Goal: Task Accomplishment & Management: Use online tool/utility

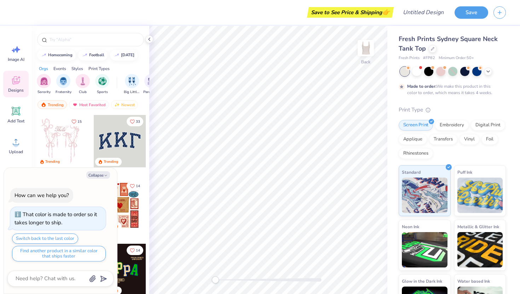
type textarea "x"
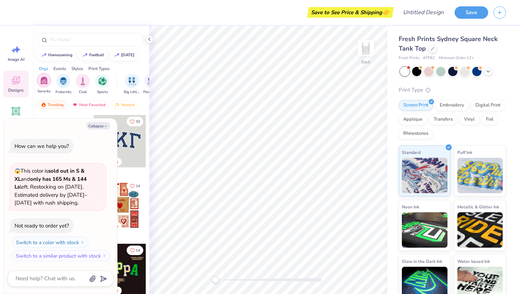
click at [46, 84] on div "filter for Sorority" at bounding box center [44, 80] width 14 height 14
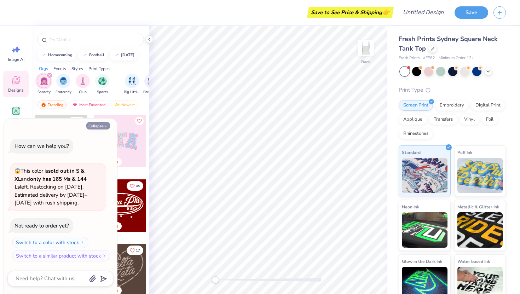
click at [103, 123] on button "Collapse" at bounding box center [98, 125] width 24 height 7
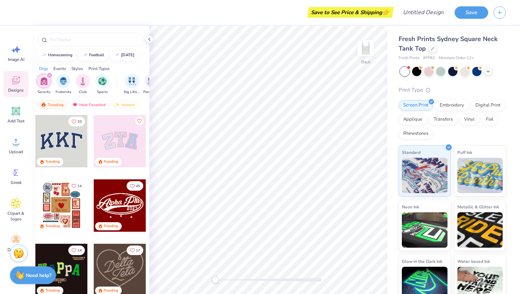
click at [117, 147] on div at bounding box center [120, 141] width 52 height 52
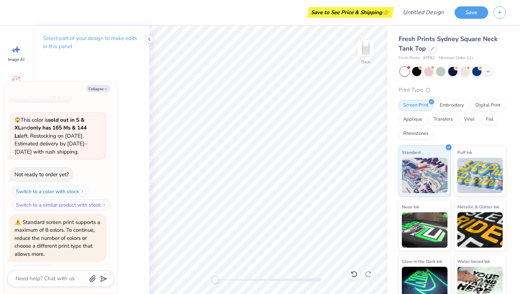
scroll to position [33, 0]
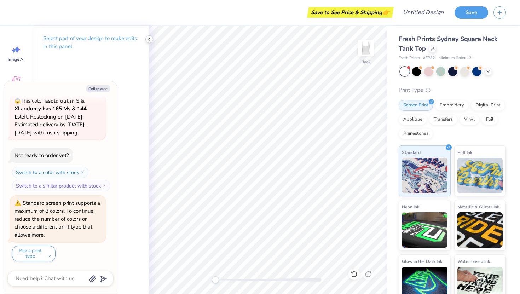
click at [146, 39] on icon at bounding box center [149, 39] width 6 height 6
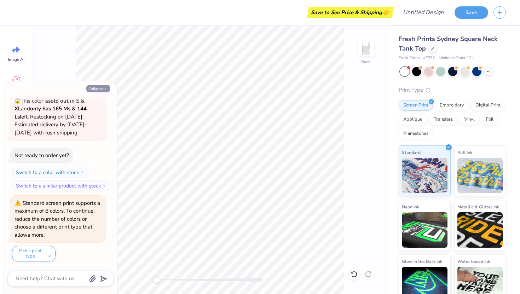
click at [97, 90] on button "Collapse" at bounding box center [98, 88] width 24 height 7
type textarea "x"
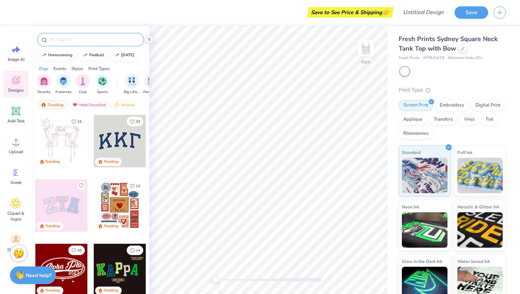
click at [82, 34] on div at bounding box center [90, 39] width 107 height 13
click at [40, 79] on img "filter for Sorority" at bounding box center [44, 80] width 8 height 8
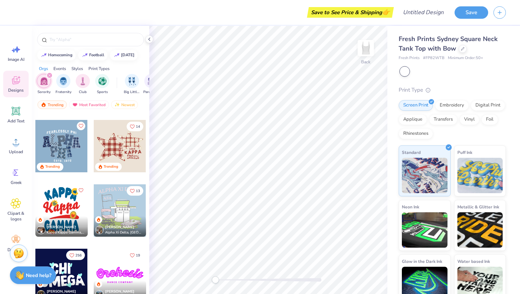
scroll to position [576, 0]
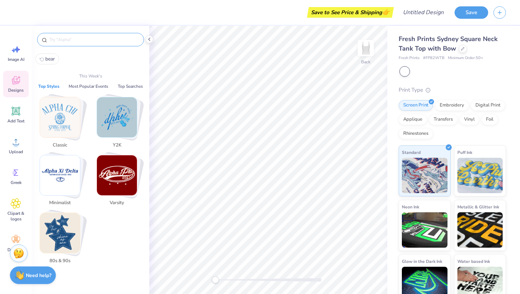
click at [90, 38] on input "text" at bounding box center [94, 39] width 91 height 7
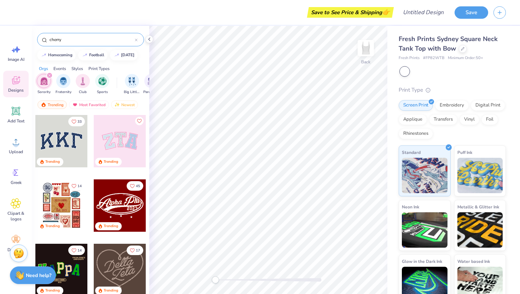
type input "cherry"
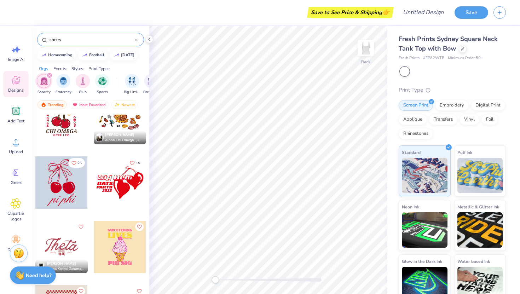
scroll to position [93, 0]
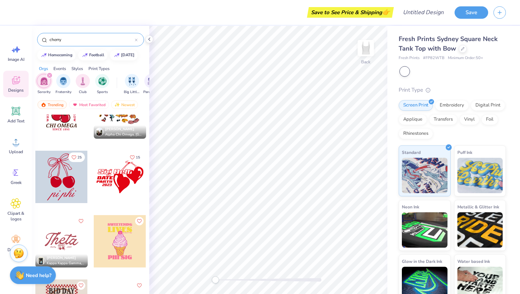
click at [64, 175] on div at bounding box center [61, 177] width 52 height 52
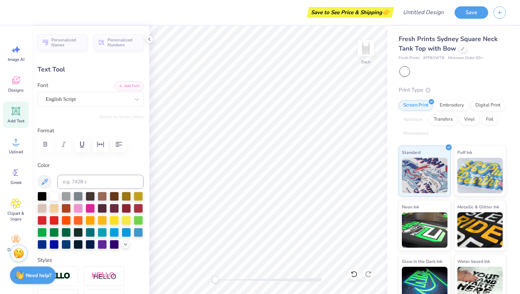
scroll to position [0, 0]
type textarea "Picked the very best"
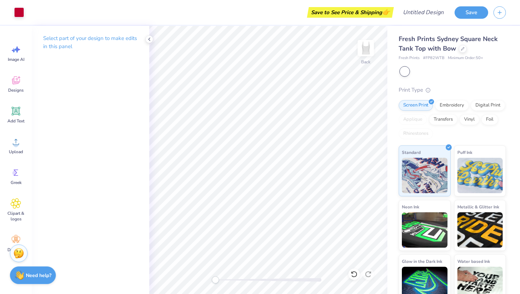
scroll to position [16, 0]
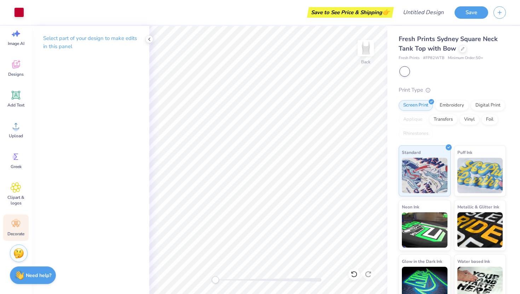
click at [21, 229] on div "Decorate" at bounding box center [15, 227] width 25 height 27
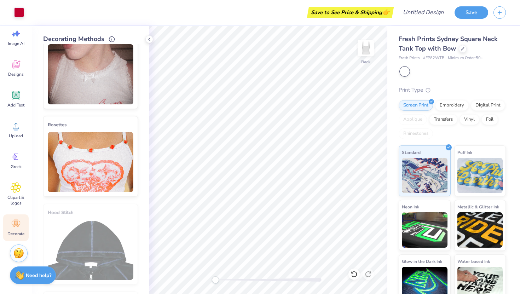
scroll to position [288, 0]
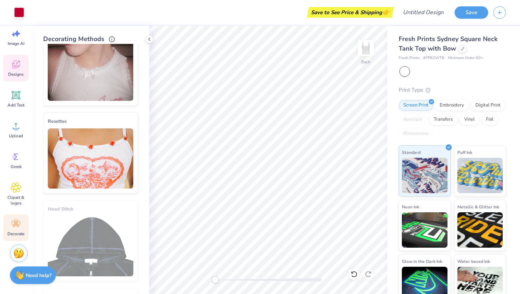
click at [13, 68] on icon at bounding box center [16, 64] width 8 height 8
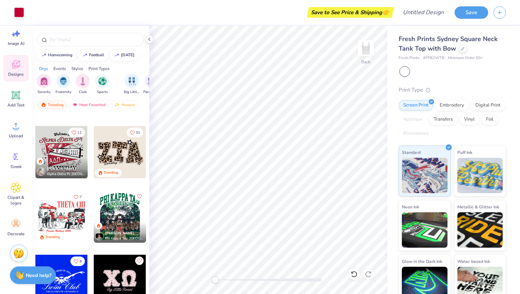
scroll to position [2049, 0]
click at [94, 148] on div at bounding box center [120, 152] width 52 height 52
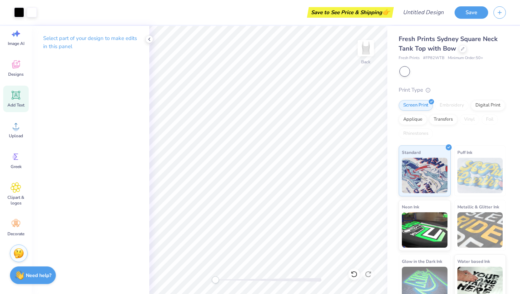
click at [16, 100] on div "Add Text" at bounding box center [15, 99] width 25 height 27
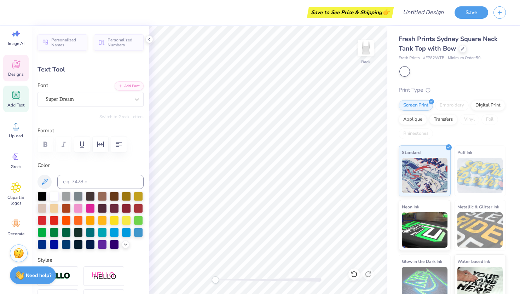
click at [18, 57] on div "Designs" at bounding box center [15, 68] width 25 height 27
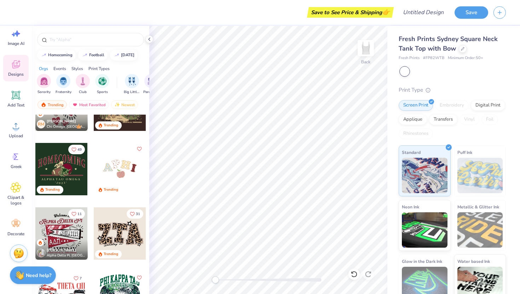
scroll to position [1970, 0]
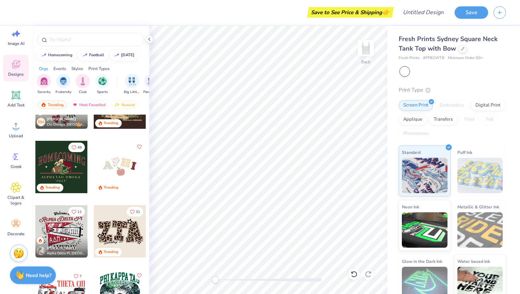
click at [120, 229] on div at bounding box center [120, 231] width 52 height 52
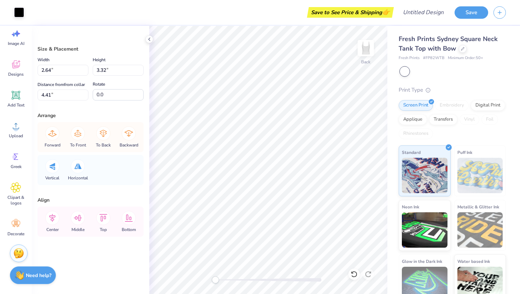
type input "2.58"
type input "3.27"
type input "4.44"
type input "2.88"
type input "3.57"
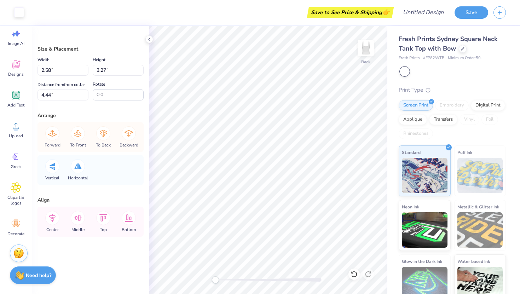
type input "4.30"
type input "2.58"
type input "3.27"
type input "4.44"
type input "2.47"
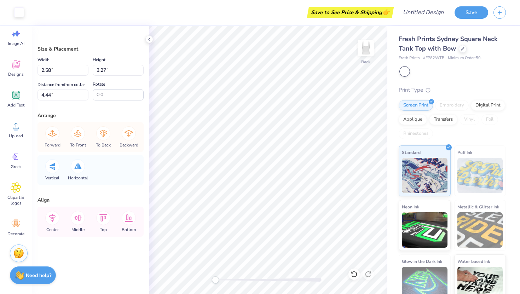
type input "3.13"
type input "4.50"
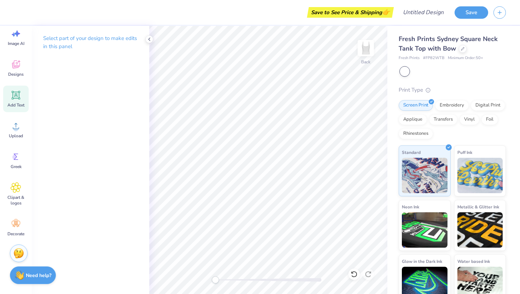
click at [18, 98] on icon at bounding box center [16, 95] width 8 height 8
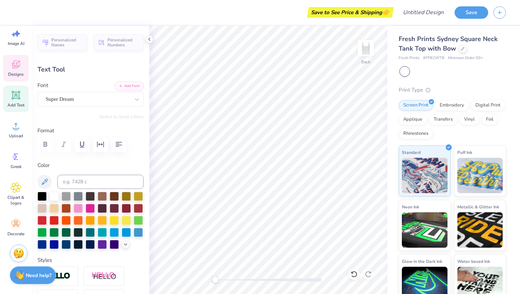
click at [19, 66] on icon at bounding box center [16, 64] width 8 height 8
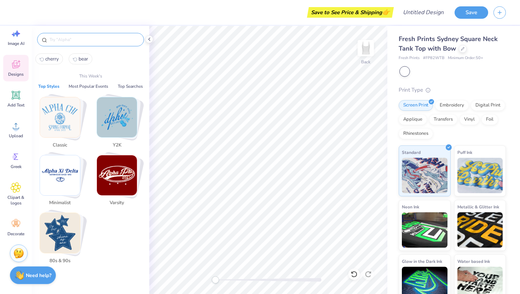
click at [77, 39] on input "text" at bounding box center [94, 39] width 91 height 7
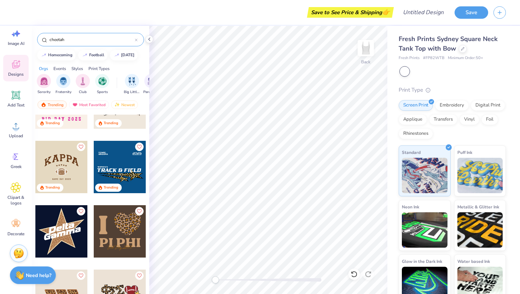
scroll to position [0, 0]
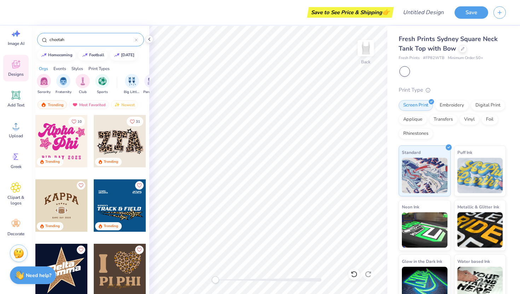
type input "cheetah"
click at [21, 97] on div "Add Text" at bounding box center [15, 99] width 25 height 27
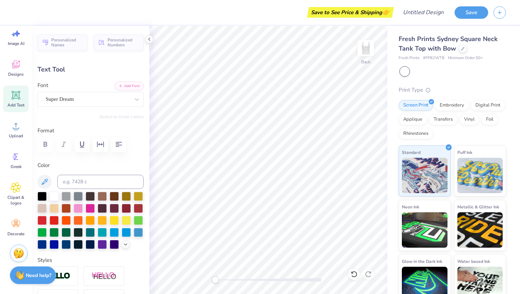
type textarea "Wild"
type input "3.13"
type input "1.10"
type textarea "Wild about my"
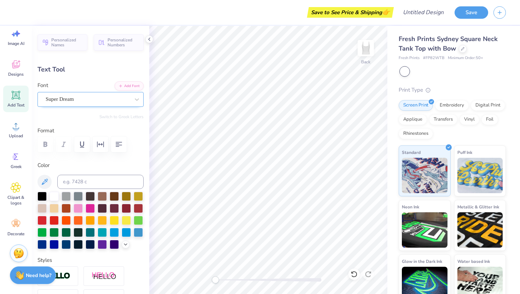
click at [95, 102] on div "Super Dream" at bounding box center [88, 99] width 86 height 11
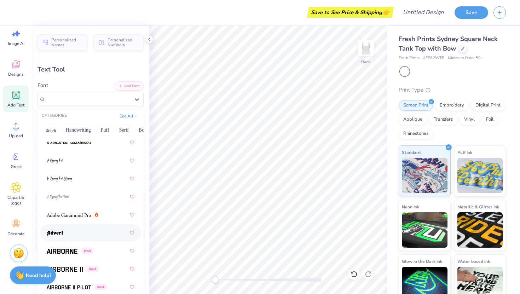
scroll to position [108, 0]
click at [58, 252] on img at bounding box center [62, 250] width 31 height 5
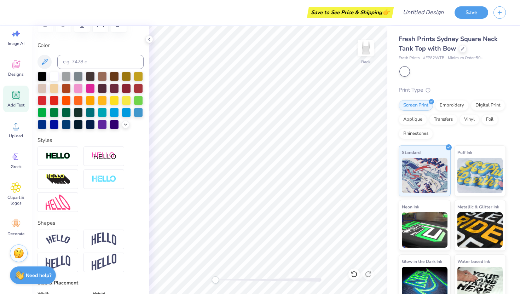
scroll to position [120, 0]
click at [65, 230] on div at bounding box center [57, 238] width 41 height 19
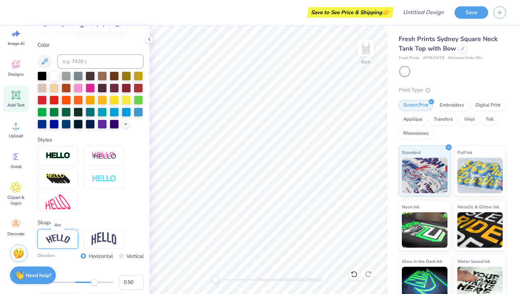
click at [61, 237] on img at bounding box center [58, 239] width 25 height 10
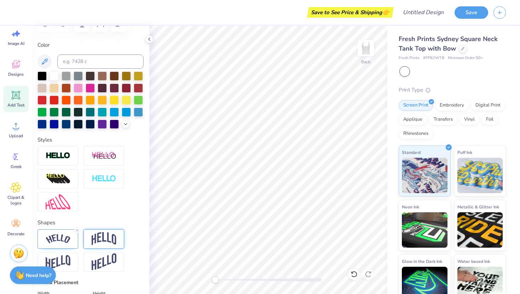
click at [102, 239] on img at bounding box center [104, 238] width 25 height 13
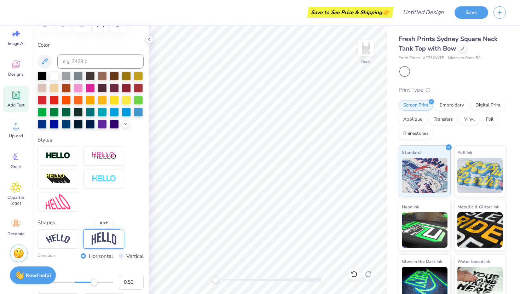
click at [102, 239] on img at bounding box center [104, 238] width 25 height 13
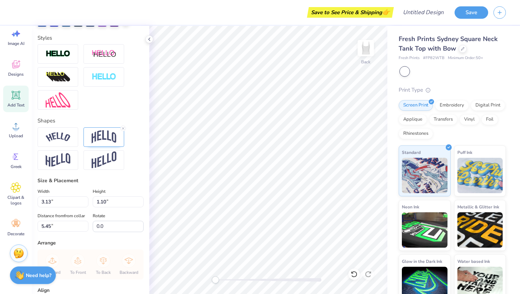
scroll to position [290, 0]
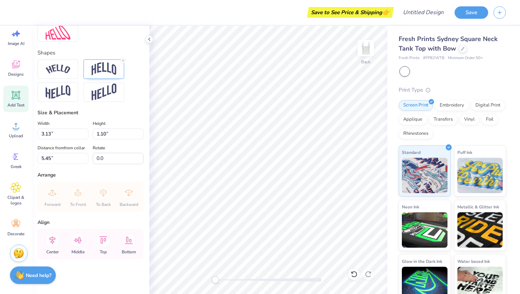
type input "8.99"
type input "2.53"
type input "2.58"
click at [63, 66] on img at bounding box center [58, 69] width 25 height 10
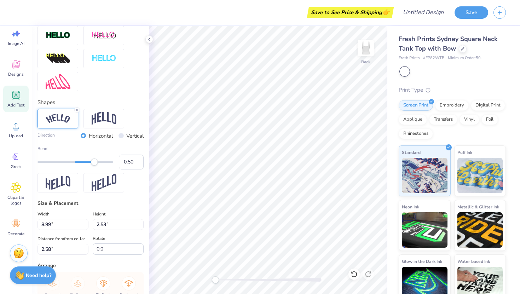
scroll to position [238, 0]
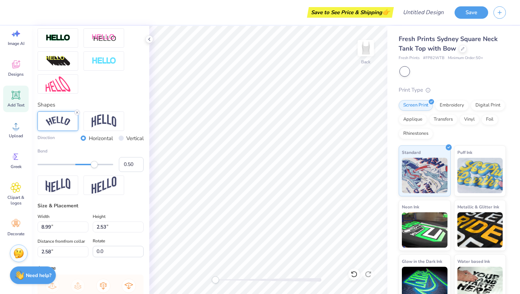
click at [77, 112] on line at bounding box center [77, 112] width 2 height 2
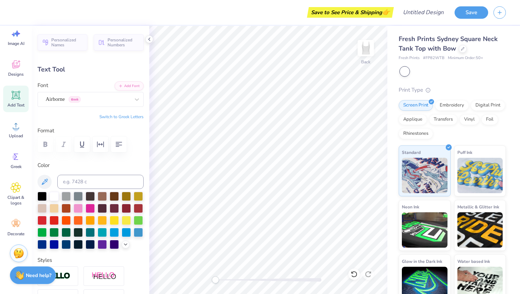
scroll to position [0, 0]
type textarea "Wild about my"
type input "3.77"
type input "1.09"
type input "5.45"
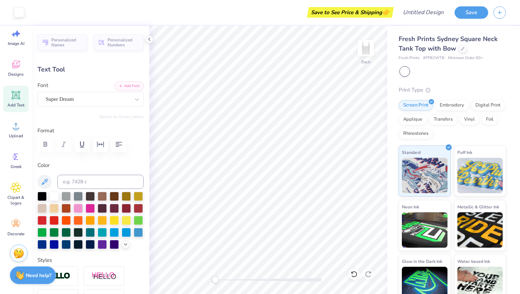
type input "7.90"
type input "0.77"
type input "3.48"
click at [72, 124] on div "Personalized Names Personalized Numbers Text Tool Add Font Font Airborne Greek …" at bounding box center [90, 160] width 117 height 268
click at [14, 100] on icon at bounding box center [16, 95] width 11 height 11
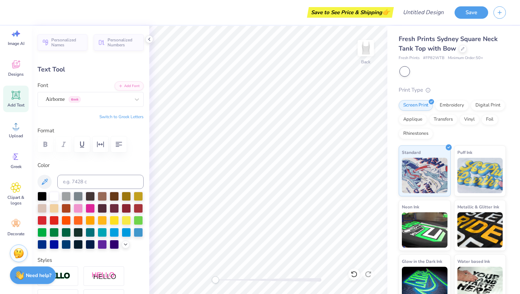
type input "3.77"
type input "1.09"
type input "5.45"
type textarea "LITTLE"
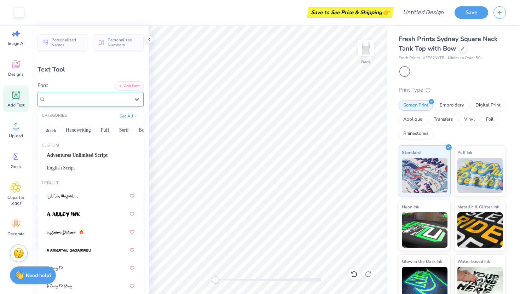
click at [102, 98] on div "Super Dream" at bounding box center [88, 99] width 86 height 11
click at [81, 166] on div "English Script" at bounding box center [91, 167] width 88 height 7
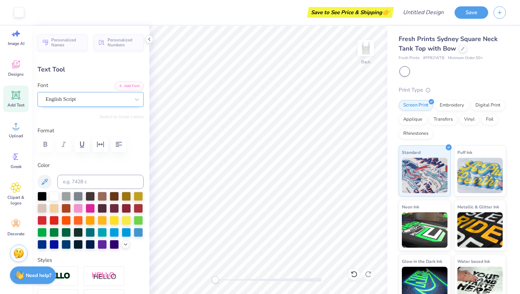
click at [117, 96] on div "English Script" at bounding box center [88, 99] width 86 height 11
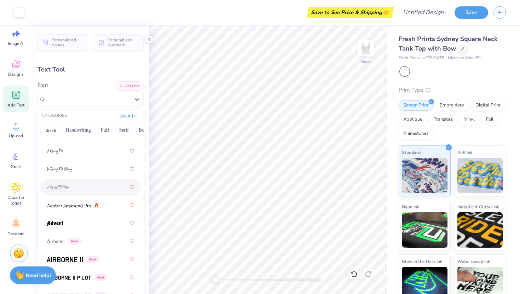
scroll to position [128, 0]
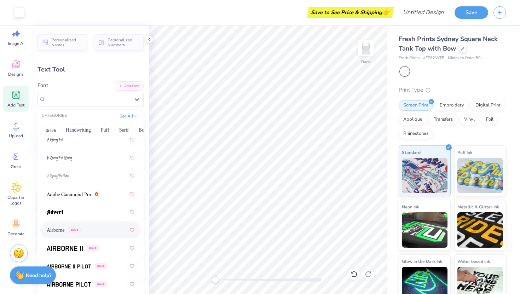
click at [96, 232] on div "Airborne Greek" at bounding box center [91, 230] width 88 height 13
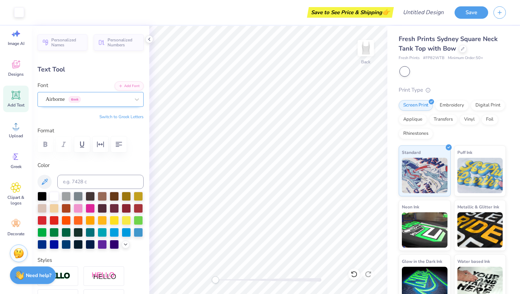
click at [112, 101] on div "Airborne Greek" at bounding box center [88, 99] width 86 height 11
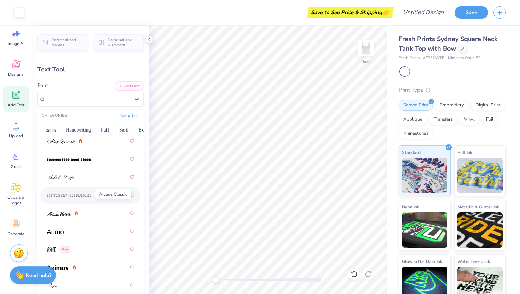
scroll to position [291, 0]
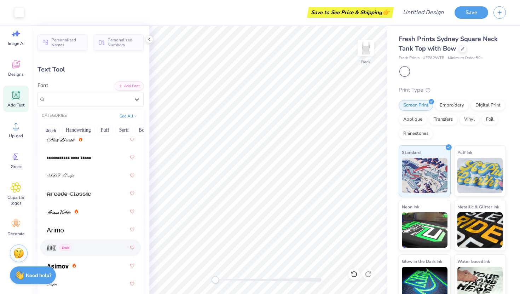
click at [90, 249] on div "Greek" at bounding box center [91, 247] width 88 height 13
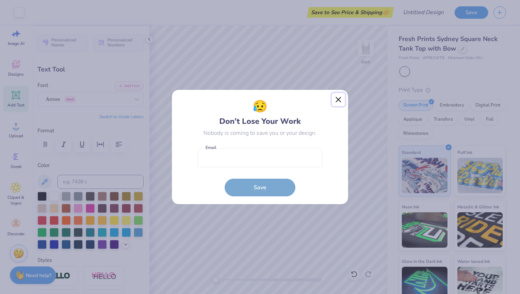
click at [337, 101] on button "Close" at bounding box center [338, 99] width 13 height 13
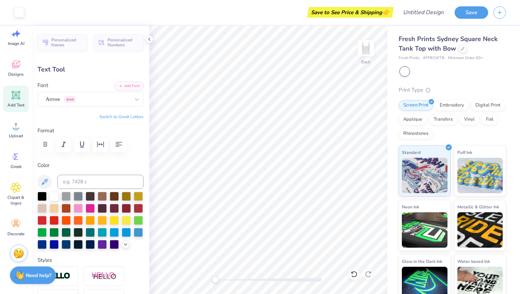
type input "2.59"
type input "1.44"
type input "5.28"
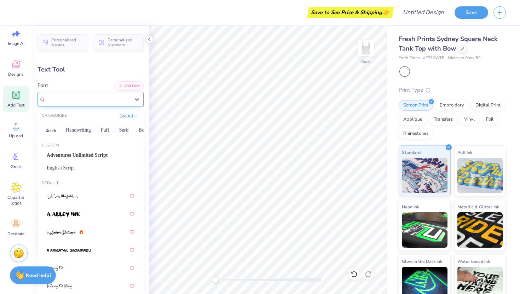
click at [92, 99] on div "Arrose Greek" at bounding box center [88, 99] width 86 height 11
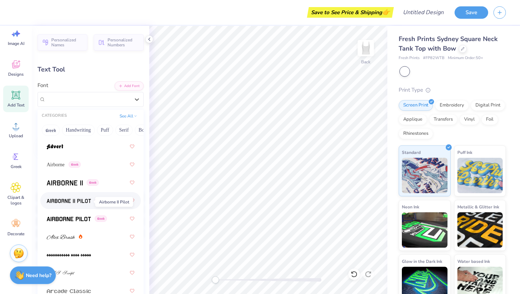
scroll to position [194, 0]
click at [61, 164] on span "Airborne" at bounding box center [56, 164] width 18 height 7
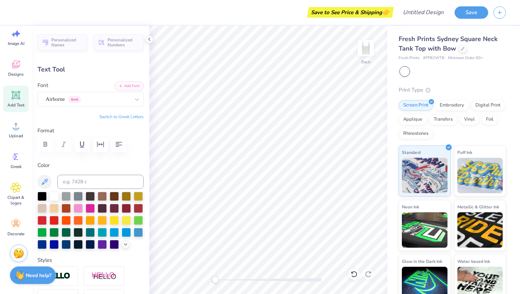
type input "7.90"
type input "0.77"
type input "1.45"
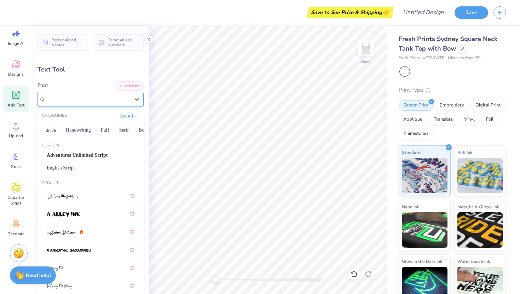
click at [129, 103] on div at bounding box center [88, 99] width 84 height 10
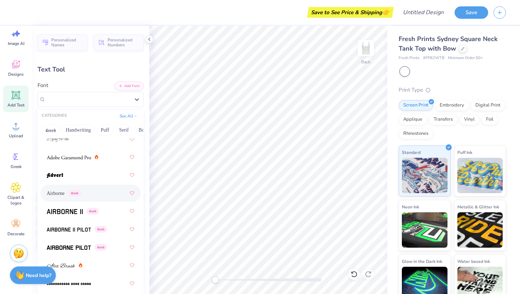
scroll to position [167, 0]
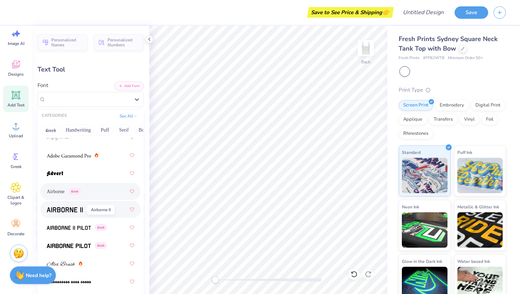
click at [71, 211] on img at bounding box center [65, 209] width 36 height 5
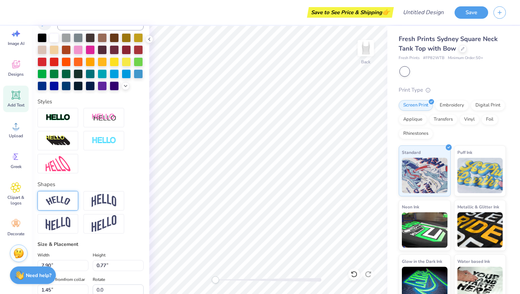
scroll to position [163, 0]
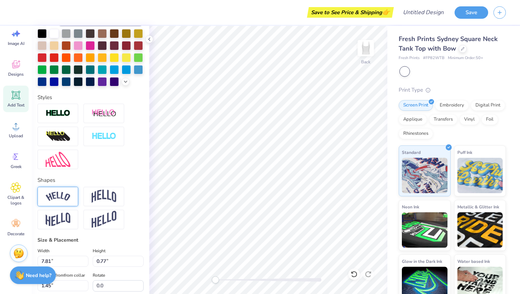
type input "4.85"
type input "1.14"
type input "5.43"
click at [20, 73] on span "Designs" at bounding box center [16, 74] width 16 height 6
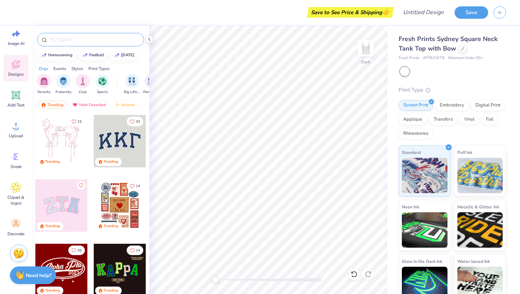
click at [73, 40] on input "text" at bounding box center [94, 39] width 91 height 7
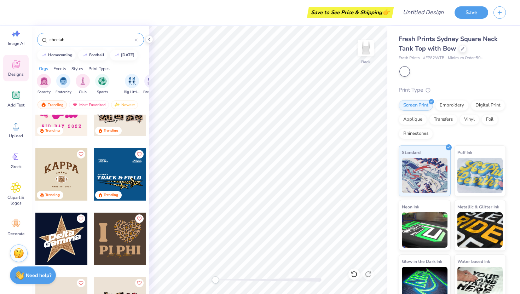
scroll to position [0, 0]
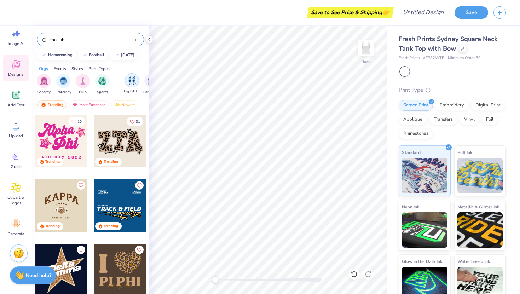
type input "cheetah"
click at [129, 83] on img "filter for Big Little Reveal" at bounding box center [132, 80] width 8 height 8
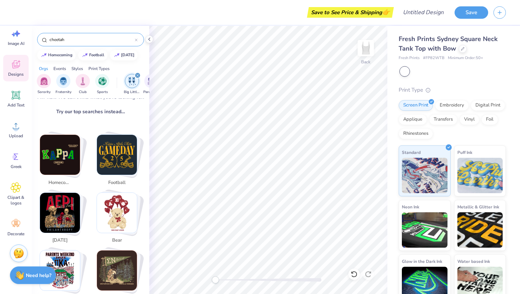
scroll to position [91, 0]
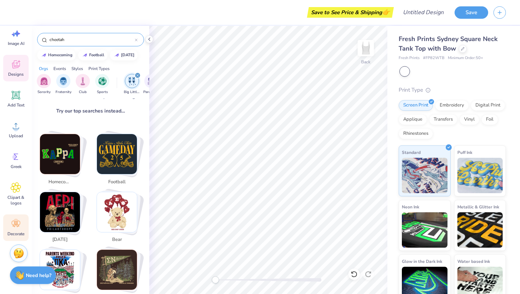
click at [15, 227] on icon at bounding box center [16, 224] width 11 height 11
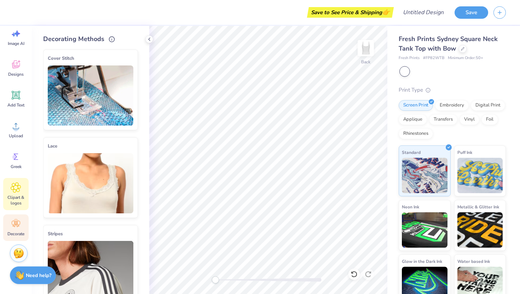
click at [16, 186] on icon at bounding box center [16, 187] width 4 height 4
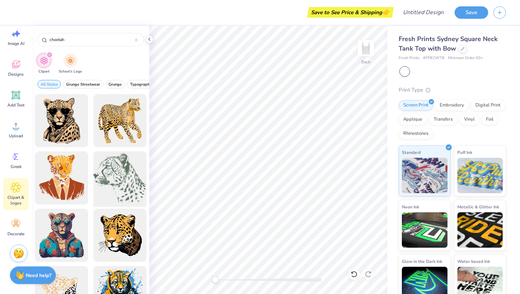
type input "cheetah"
click at [120, 167] on div at bounding box center [120, 178] width 58 height 58
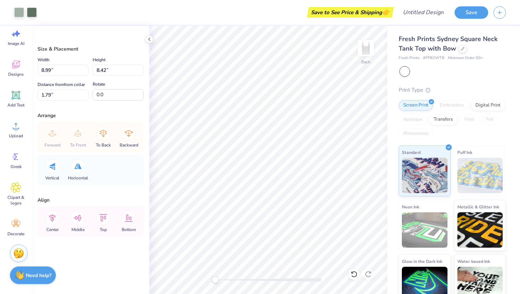
type input "6.35"
type input "5.95"
type input "4.26"
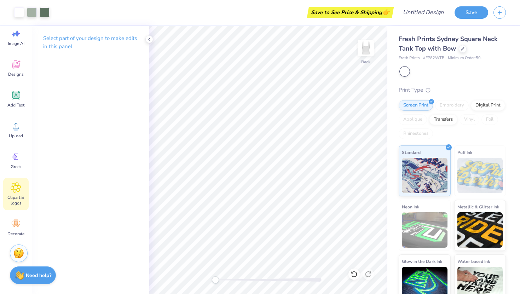
click at [18, 197] on span "Clipart & logos" at bounding box center [15, 200] width 23 height 11
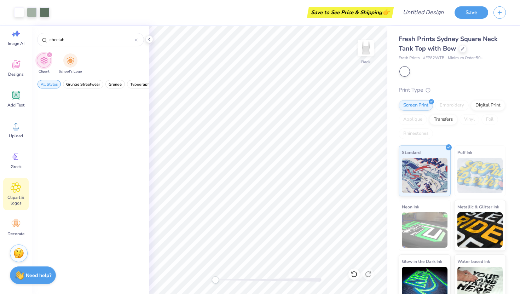
scroll to position [0, 0]
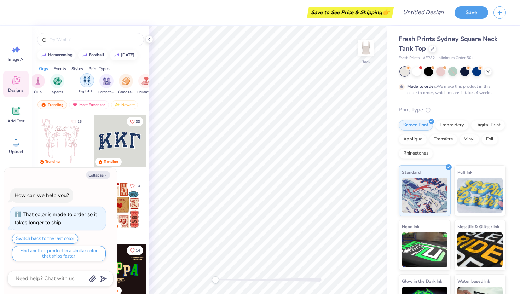
scroll to position [0, 38]
click at [97, 81] on img "filter for Big Little Reveal" at bounding box center [94, 80] width 8 height 8
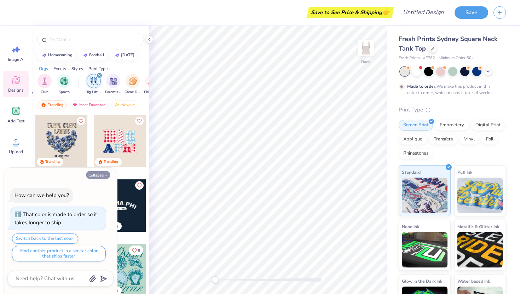
click at [104, 176] on icon "button" at bounding box center [106, 175] width 4 height 4
type textarea "x"
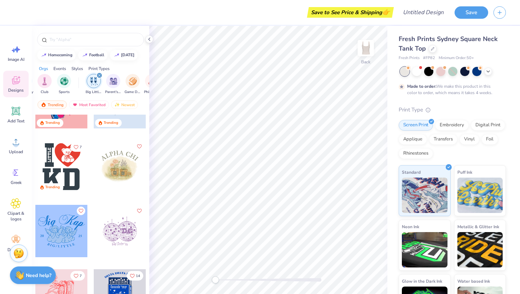
scroll to position [233, 0]
click at [72, 167] on div at bounding box center [61, 166] width 52 height 52
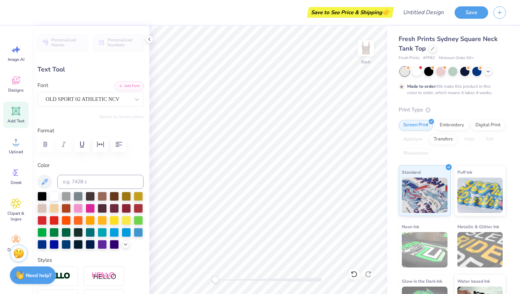
type textarea "ZTA"
type input "4.78"
type input "1.85"
type input "5.20"
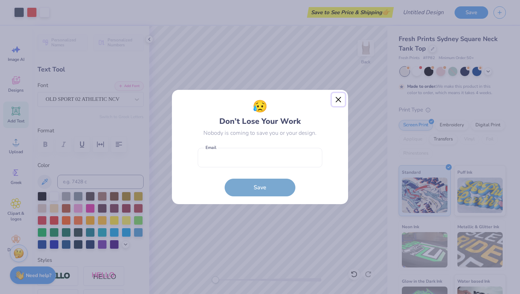
click at [340, 98] on button "Close" at bounding box center [338, 99] width 13 height 13
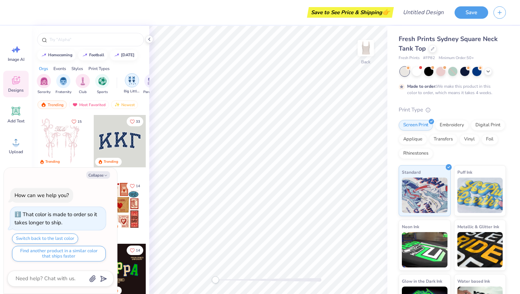
click at [133, 87] on div "filter for Big Little Reveal" at bounding box center [132, 80] width 14 height 14
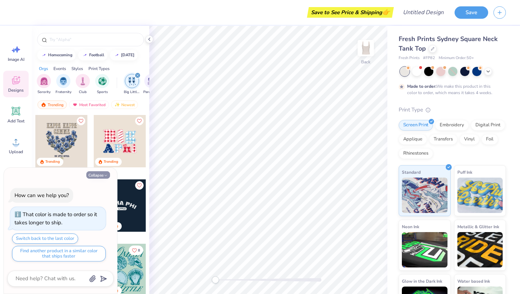
click at [101, 175] on button "Collapse" at bounding box center [98, 174] width 24 height 7
type textarea "x"
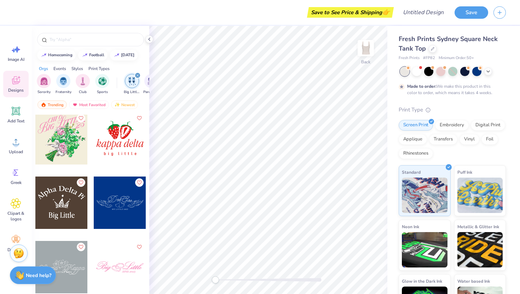
scroll to position [711, 0]
click at [121, 151] on div at bounding box center [120, 138] width 52 height 52
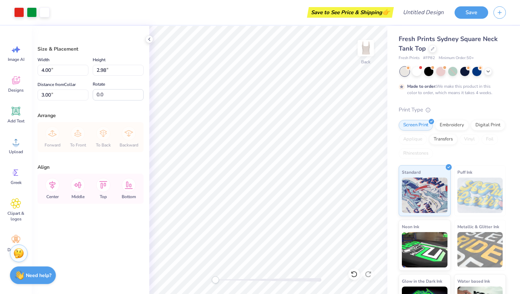
type input "5.08"
type input "3.78"
type input "2.20"
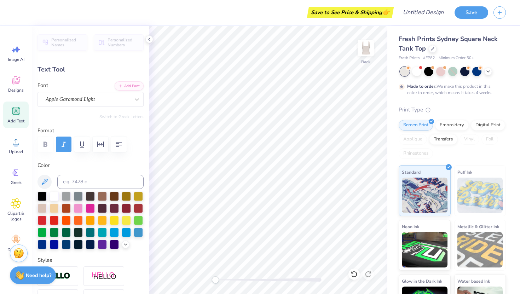
scroll to position [0, 0]
type textarea "Zeta Tau Alpha"
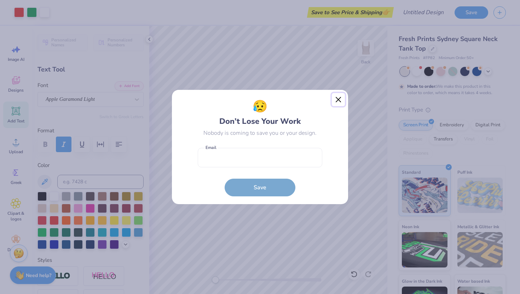
click at [335, 98] on button "Close" at bounding box center [338, 99] width 13 height 13
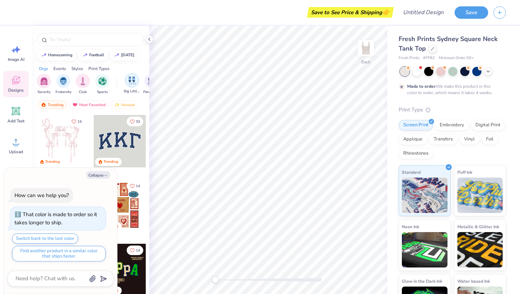
click at [131, 76] on div "filter for Big Little Reveal" at bounding box center [132, 80] width 14 height 14
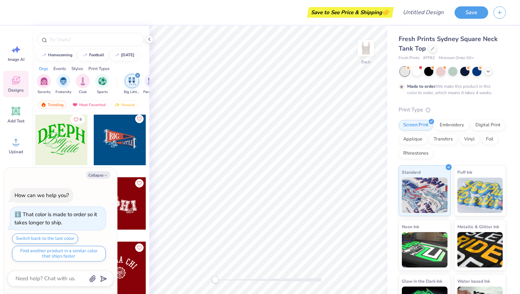
scroll to position [457, 0]
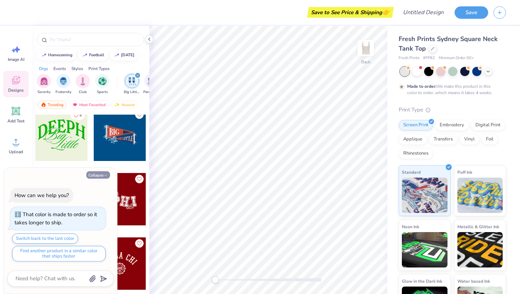
click at [97, 175] on button "Collapse" at bounding box center [98, 174] width 24 height 7
type textarea "x"
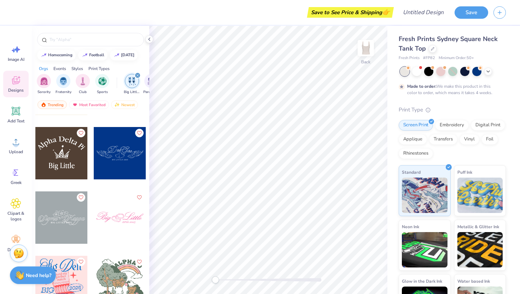
scroll to position [656, 0]
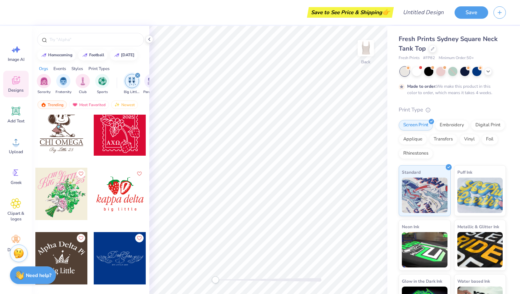
click at [64, 203] on div at bounding box center [61, 194] width 52 height 52
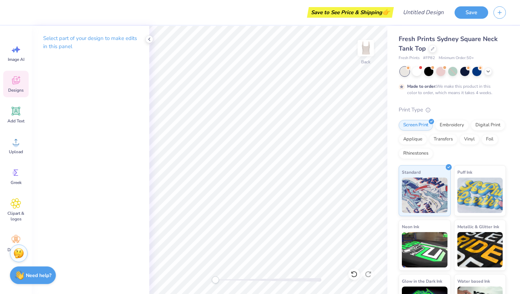
click at [17, 80] on icon at bounding box center [16, 80] width 8 height 8
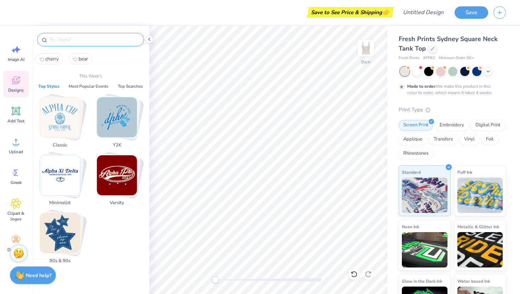
click at [81, 41] on input "text" at bounding box center [94, 39] width 91 height 7
type input "o"
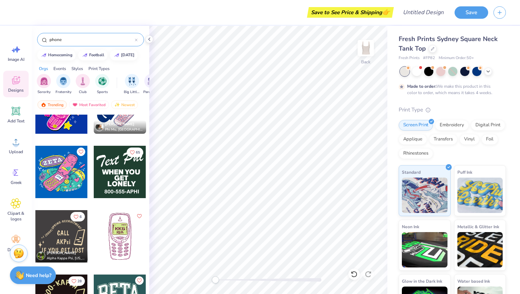
scroll to position [118, 0]
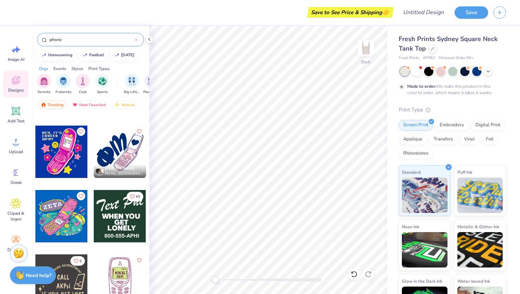
type input "phone"
click at [117, 152] on div at bounding box center [120, 152] width 52 height 52
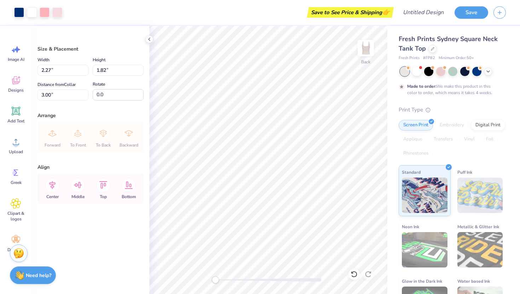
type input "2.82"
type input "4.15"
type input "3.34"
type input "2.60"
type input "5.17"
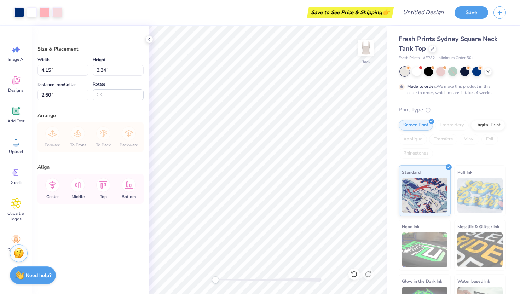
type input "4.16"
type input "2.71"
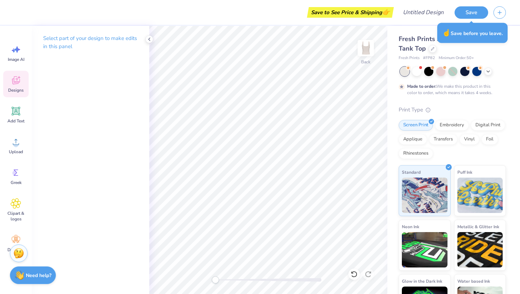
click at [12, 88] on span "Designs" at bounding box center [16, 90] width 16 height 6
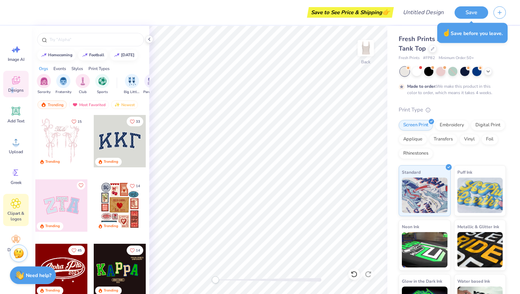
click at [17, 210] on div "Clipart & logos" at bounding box center [15, 210] width 25 height 32
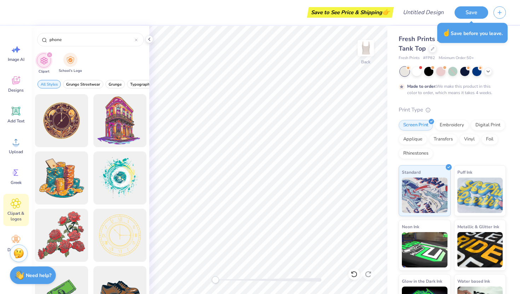
type input "phone"
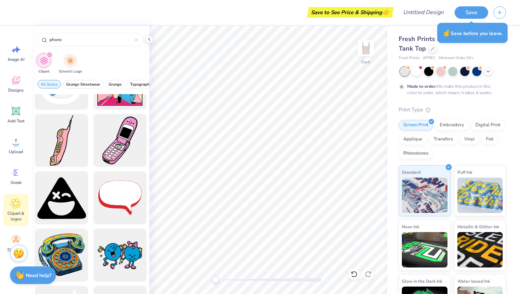
scroll to position [88, 0]
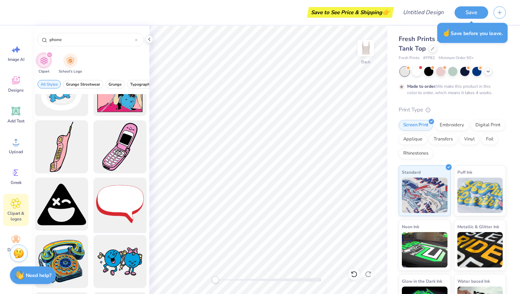
click at [118, 204] on div at bounding box center [120, 204] width 58 height 58
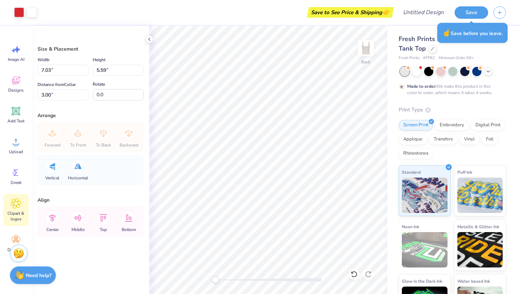
click at [16, 212] on span "Clipart & logos" at bounding box center [15, 215] width 23 height 11
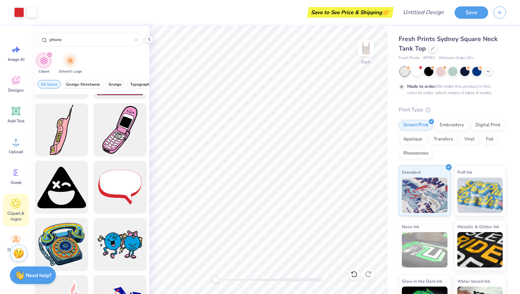
scroll to position [100, 0]
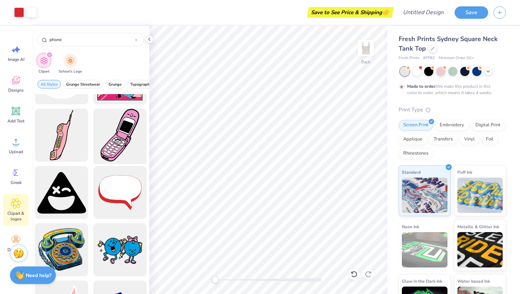
click at [117, 147] on div at bounding box center [120, 135] width 58 height 58
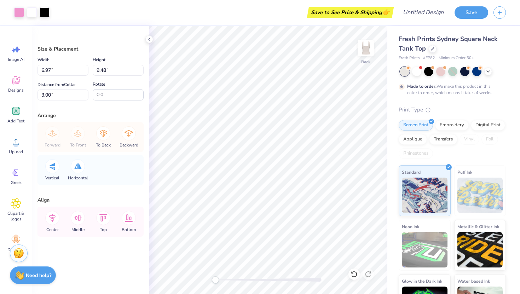
type input "4.51"
type input "6.13"
type input "6.35"
type input "7.03"
type input "5.59"
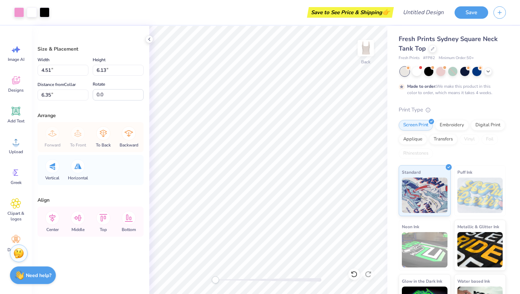
type input "3.00"
type input "5.54"
type input "4.41"
type input "4.18"
type input "4.51"
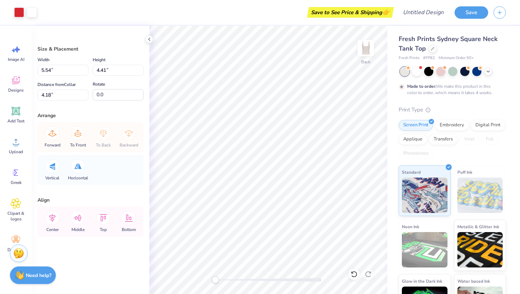
type input "6.13"
type input "6.35"
type input "5.54"
type input "4.41"
type input "4.29"
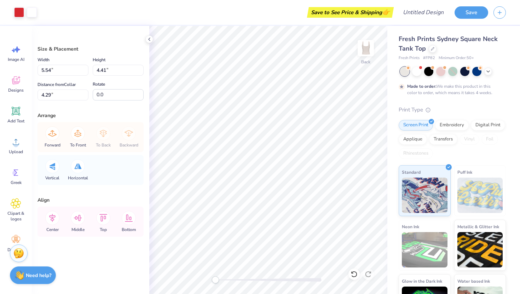
type input "4.51"
type input "6.13"
type input "6.37"
type input "5.54"
type input "4.41"
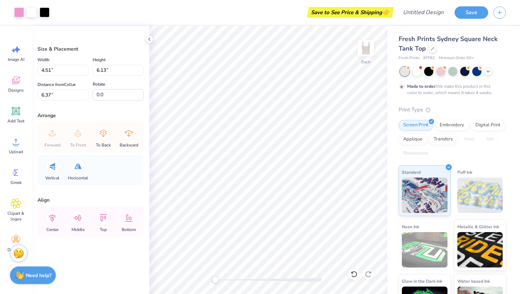
type input "4.29"
type input "5.54"
type input "4.41"
type input "3.26"
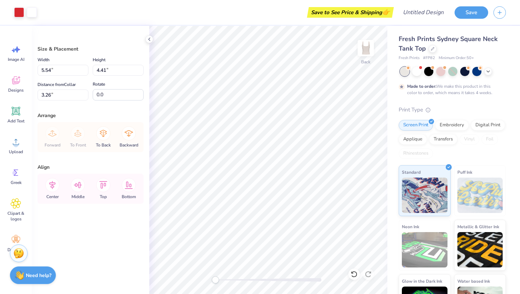
type input "3.00"
type input "4.51"
type input "6.13"
type input "6.37"
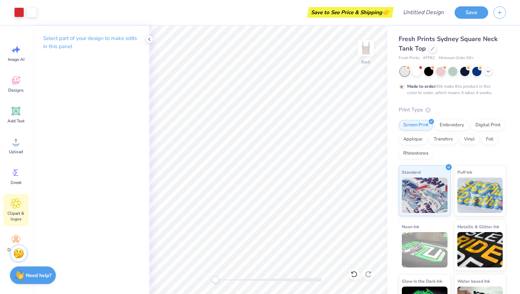
click at [22, 206] on div "Clipart & logos" at bounding box center [15, 210] width 25 height 32
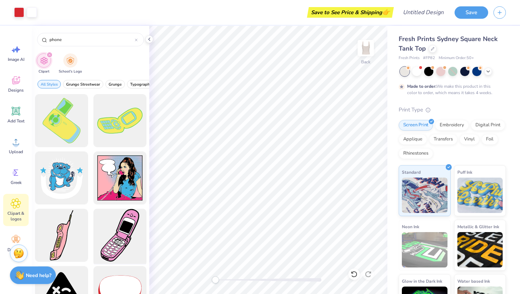
click at [127, 233] on div at bounding box center [120, 235] width 58 height 58
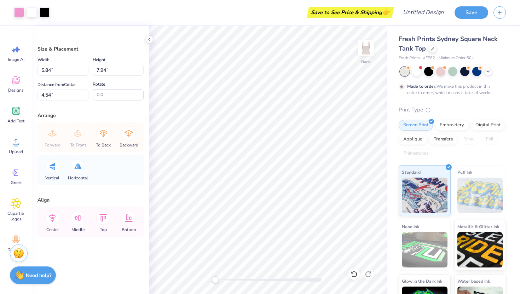
type input "5.84"
type input "7.94"
type input "4.54"
type input "4.98"
type input "6.76"
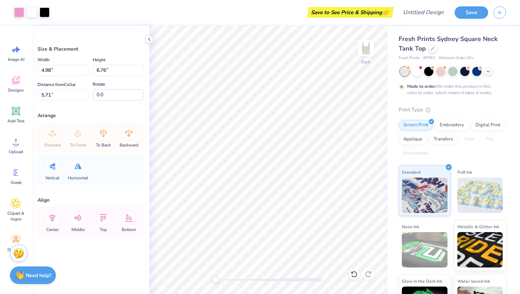
type input "5.74"
click at [18, 179] on div "Greek" at bounding box center [15, 176] width 25 height 27
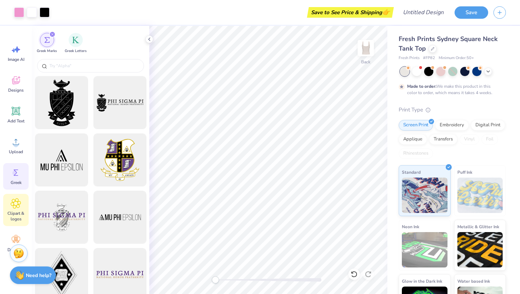
click at [16, 223] on div "Clipart & logos" at bounding box center [15, 210] width 25 height 32
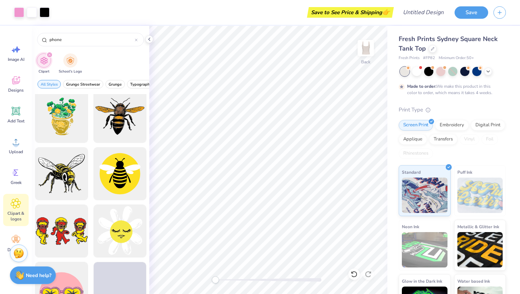
scroll to position [808, 0]
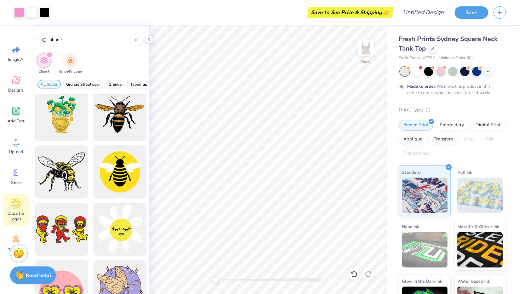
drag, startPoint x: 79, startPoint y: 36, endPoint x: 13, endPoint y: 35, distance: 65.5
click at [13, 35] on div "Art colors Save to See Price & Shipping 👉 Design Title Save Image AI Designs Ad…" at bounding box center [260, 147] width 520 height 294
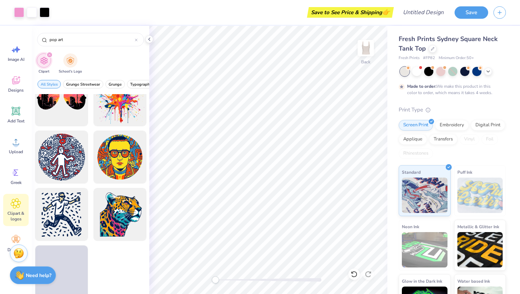
scroll to position [258, 0]
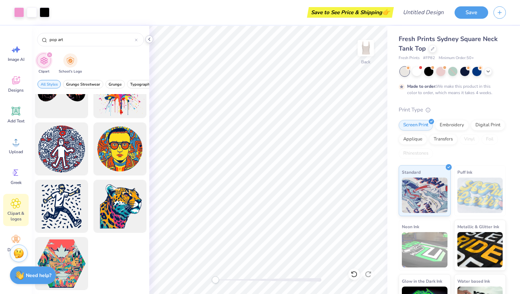
type input "pop art"
click at [152, 41] on icon at bounding box center [149, 39] width 6 height 6
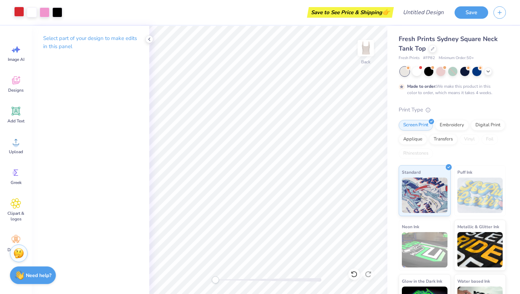
click at [19, 10] on div at bounding box center [19, 12] width 10 height 10
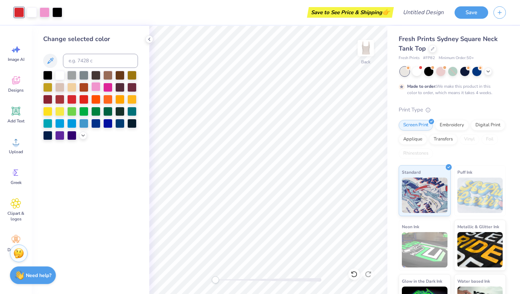
click at [97, 88] on div at bounding box center [95, 86] width 9 height 9
click at [105, 88] on div at bounding box center [107, 86] width 9 height 9
click at [94, 87] on div at bounding box center [95, 86] width 9 height 9
click at [84, 123] on div at bounding box center [83, 122] width 9 height 9
click at [70, 121] on div at bounding box center [71, 122] width 9 height 9
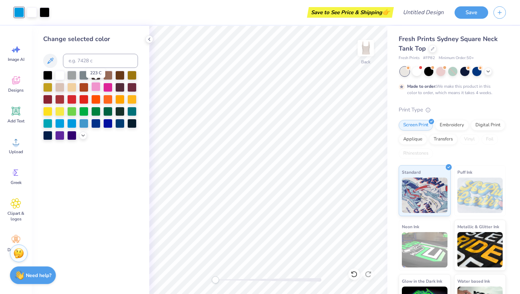
click at [95, 88] on div at bounding box center [95, 86] width 9 height 9
click at [15, 120] on span "Add Text" at bounding box center [15, 121] width 17 height 6
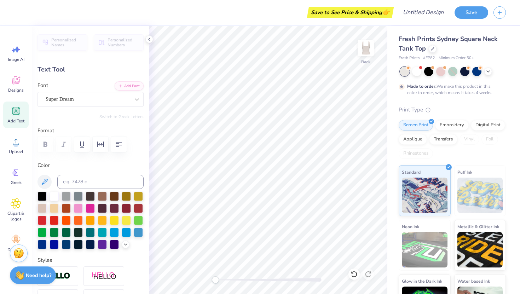
scroll to position [0, 1]
type textarea "Did someone say ZTA??"
click at [90, 208] on div at bounding box center [90, 207] width 9 height 9
type input "7.03"
type input "2.50"
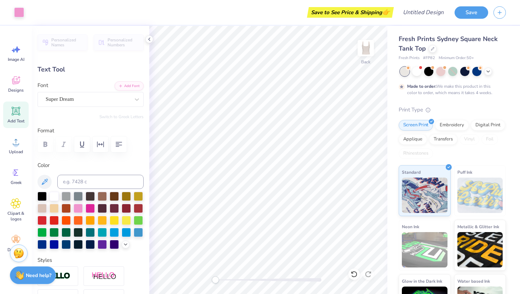
type input "5.25"
type input "3.82"
type input "1.36"
type input "6.39"
type input "5.52"
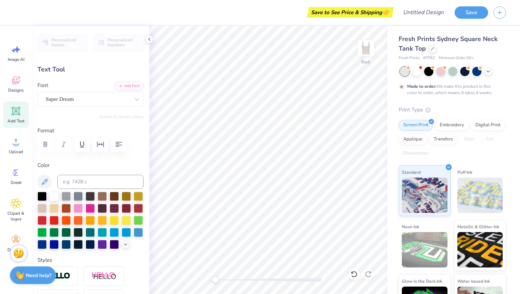
type input "1.96"
type input "5.79"
type input "4.96"
type input "1.76"
type input "3.97"
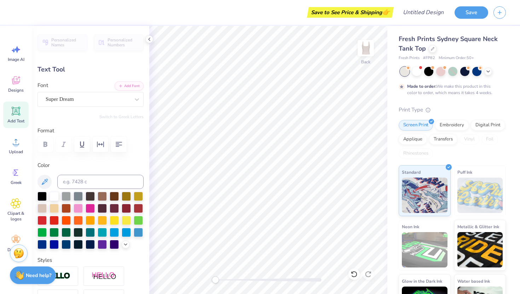
click at [115, 153] on div "Format" at bounding box center [90, 141] width 106 height 28
click at [118, 141] on icon "button" at bounding box center [119, 144] width 8 height 8
click at [119, 141] on icon "button" at bounding box center [119, 144] width 8 height 8
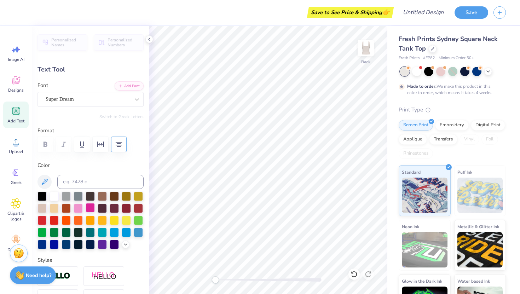
click at [90, 208] on div at bounding box center [90, 207] width 9 height 9
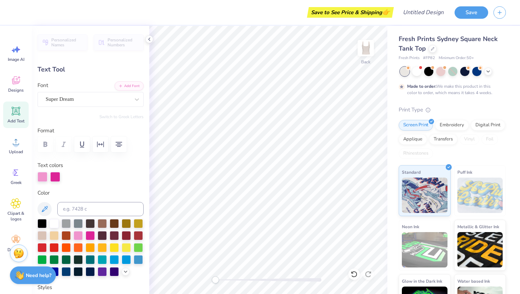
scroll to position [0, 0]
click at [54, 178] on div at bounding box center [55, 177] width 10 height 10
click at [64, 270] on div at bounding box center [66, 270] width 9 height 9
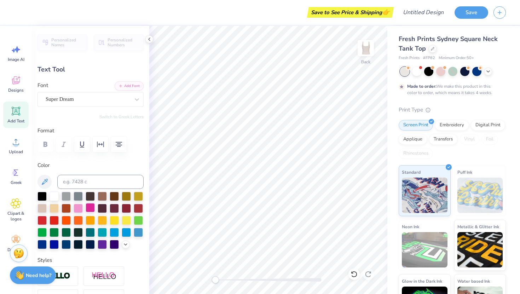
click at [91, 208] on div at bounding box center [90, 207] width 9 height 9
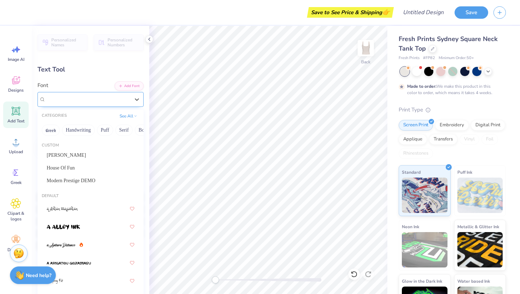
click at [126, 97] on div "Super Dream" at bounding box center [88, 99] width 86 height 11
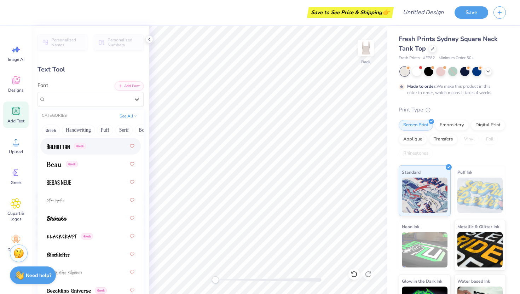
scroll to position [509, 0]
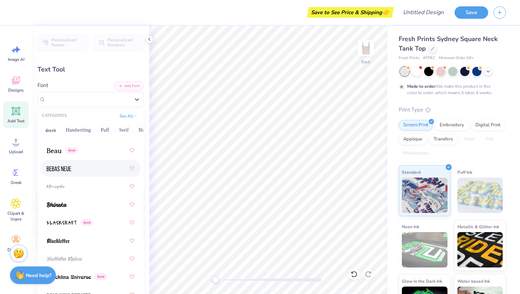
click at [86, 169] on div at bounding box center [91, 168] width 88 height 13
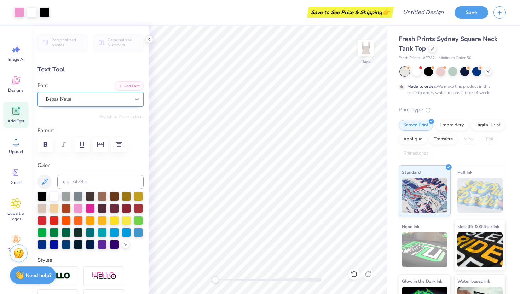
type input "3.30"
type input "1.65"
type input "4.03"
click at [89, 208] on div at bounding box center [90, 207] width 9 height 9
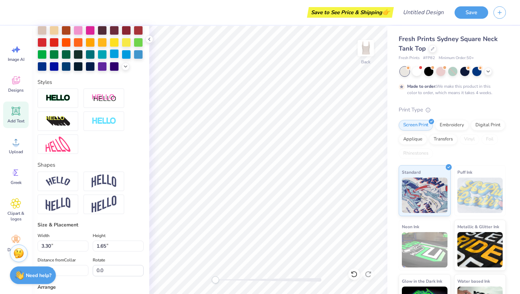
scroll to position [179, 0]
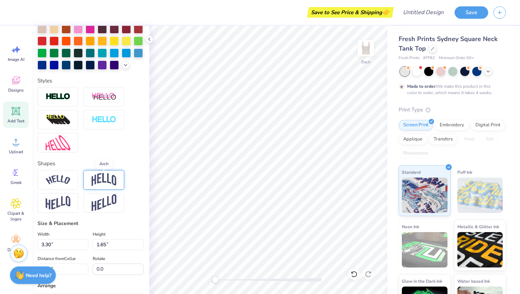
click at [100, 184] on img at bounding box center [104, 179] width 25 height 13
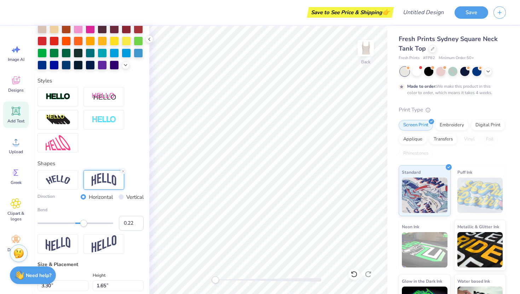
type input "0.23"
drag, startPoint x: 94, startPoint y: 224, endPoint x: 84, endPoint y: 228, distance: 11.6
click at [84, 228] on div "Bend 0.23" at bounding box center [90, 219] width 106 height 24
type input "1.80"
type input "3.48"
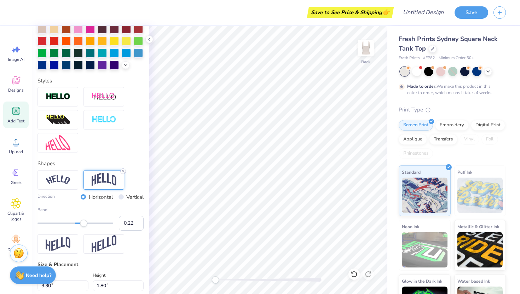
click at [123, 171] on icon at bounding box center [123, 171] width 4 height 4
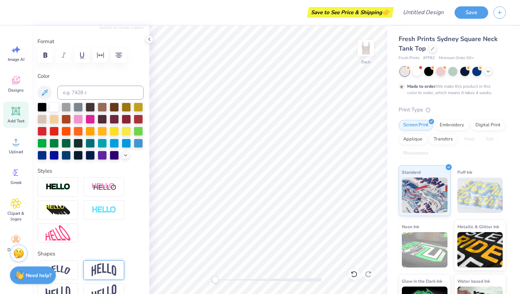
scroll to position [0, 1]
click at [89, 120] on div at bounding box center [90, 118] width 9 height 9
type input "1.65"
type input "3.56"
click at [87, 118] on div at bounding box center [90, 118] width 9 height 9
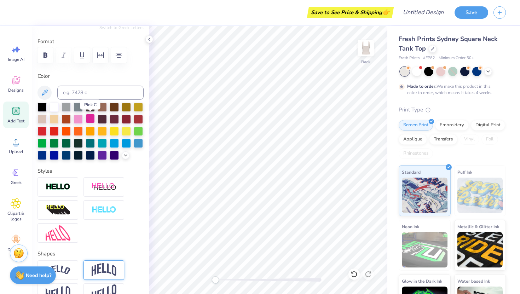
click at [90, 119] on div at bounding box center [90, 118] width 9 height 9
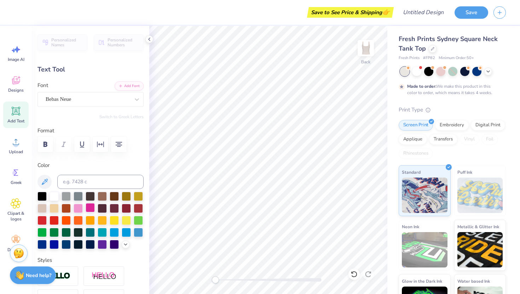
scroll to position [0, 0]
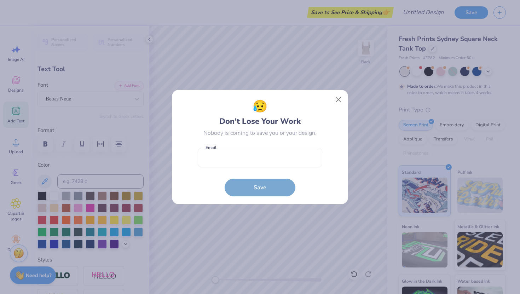
click at [340, 92] on div "😥 Don’t Lose Your Work Nobody is coming to save you or your design. Email is a …" at bounding box center [260, 147] width 176 height 115
click at [338, 97] on button "Close" at bounding box center [338, 99] width 13 height 13
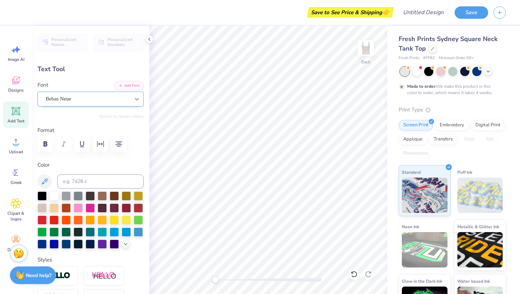
click at [135, 100] on icon at bounding box center [136, 99] width 7 height 7
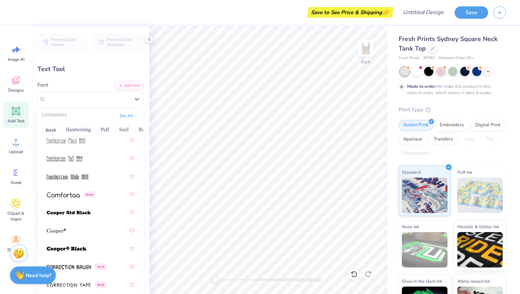
scroll to position [1494, 0]
click at [96, 213] on div at bounding box center [91, 212] width 88 height 13
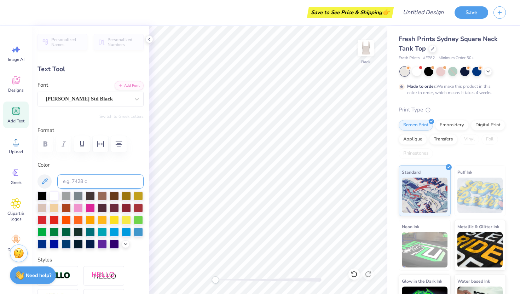
type input "4.96"
type input "1.53"
type input "4.05"
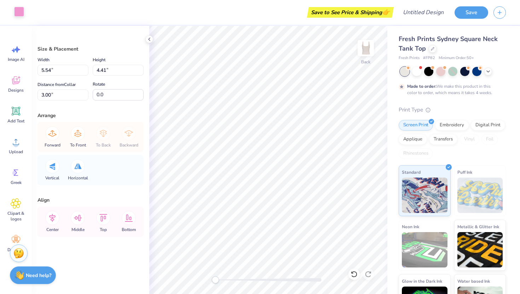
click at [23, 12] on div at bounding box center [19, 12] width 10 height 10
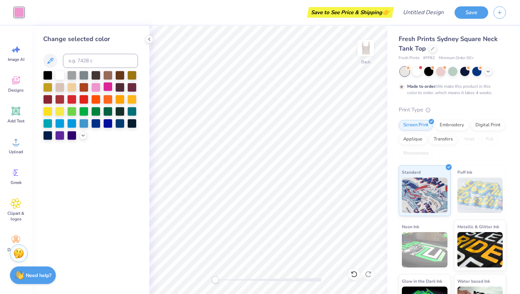
click at [106, 91] on div at bounding box center [107, 86] width 9 height 9
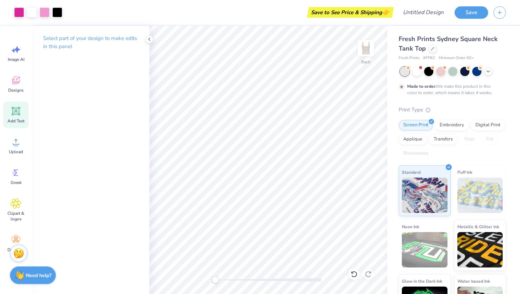
click at [22, 111] on div "Add Text" at bounding box center [15, 115] width 25 height 27
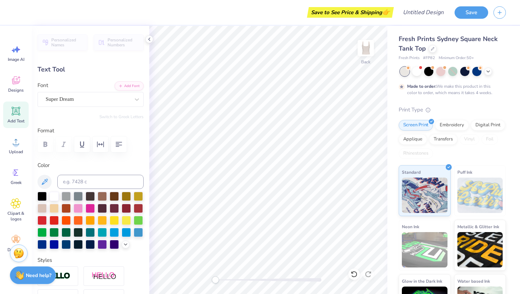
scroll to position [0, 0]
type textarea "LITTLE"
click at [110, 107] on div "Personalized Names Personalized Numbers Text Tool Add Font Font Super Dream Swi…" at bounding box center [90, 160] width 117 height 268
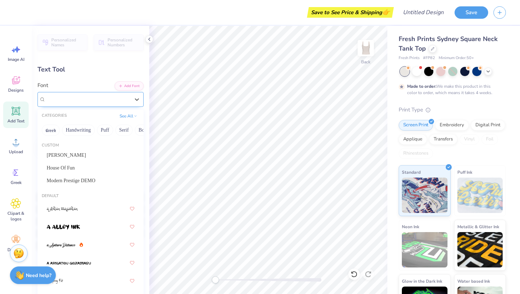
click at [106, 93] on div "Super Dream" at bounding box center [90, 99] width 106 height 15
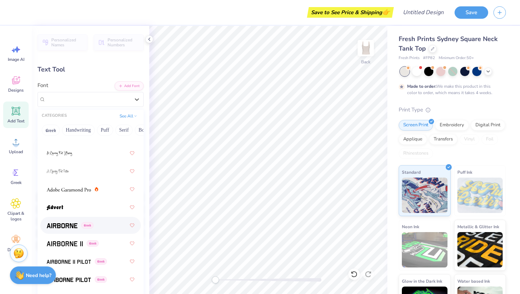
scroll to position [149, 0]
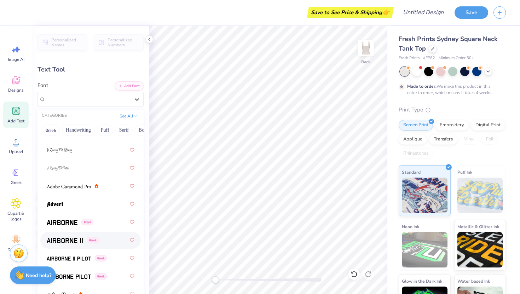
click at [72, 243] on img at bounding box center [65, 240] width 36 height 5
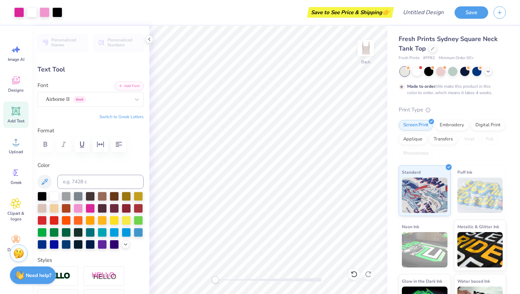
type input "4.86"
type input "1.15"
type input "5.93"
type input "-43.9"
type input "2.28"
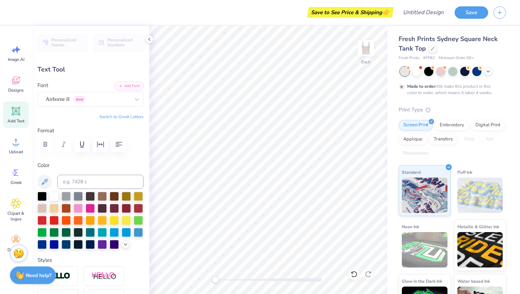
type input "2.23"
type input "7.85"
type input "0.0"
